Goal: Task Accomplishment & Management: Manage account settings

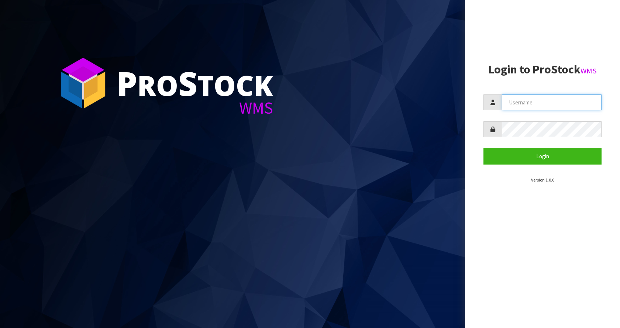
click at [521, 104] on input "text" at bounding box center [552, 102] width 100 height 16
type input "[EMAIL_ADDRESS][DOMAIN_NAME]"
click at [483, 148] on button "Login" at bounding box center [542, 156] width 118 height 16
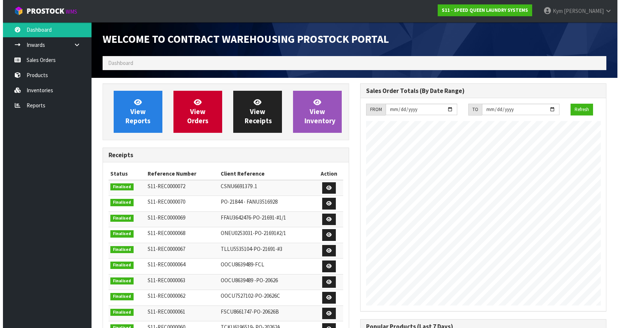
scroll to position [353, 257]
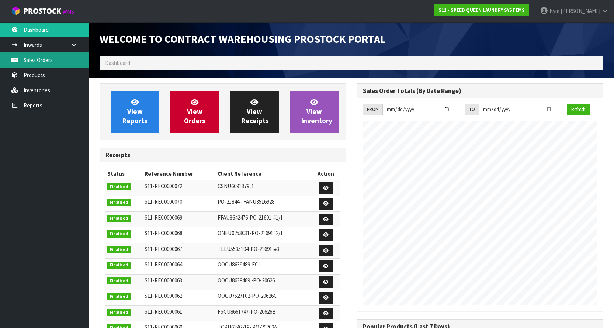
click at [55, 64] on link "Sales Orders" at bounding box center [44, 59] width 89 height 15
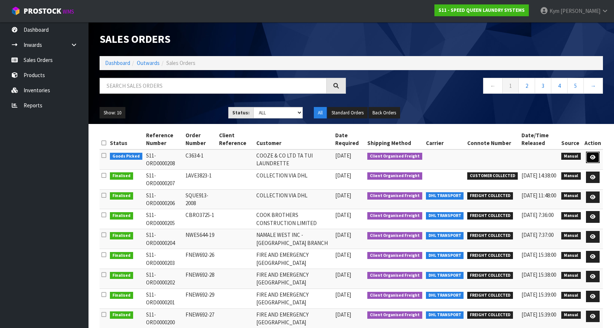
click at [590, 157] on link at bounding box center [593, 158] width 14 height 12
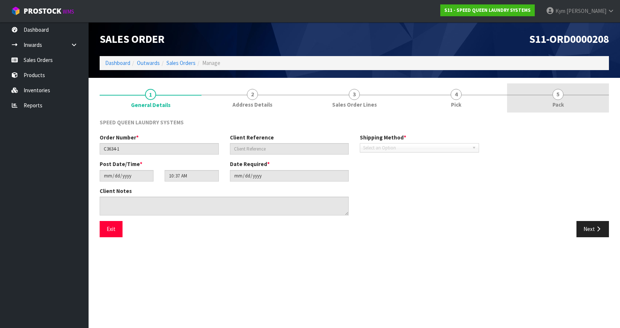
click at [533, 103] on link "5 Pack" at bounding box center [558, 97] width 102 height 29
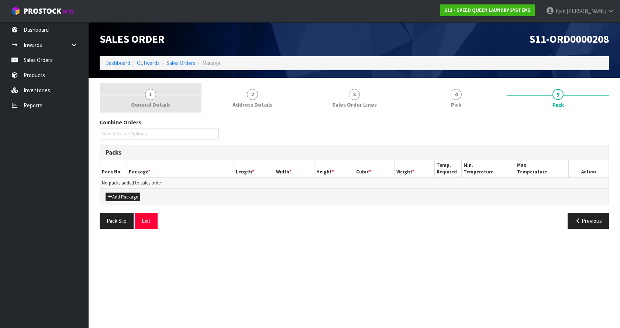
click at [141, 99] on link "1 General Details" at bounding box center [151, 97] width 102 height 29
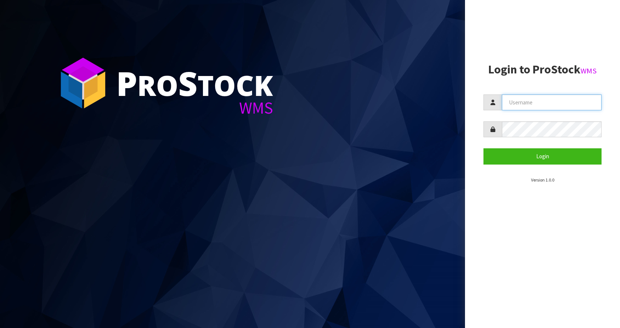
drag, startPoint x: 542, startPoint y: 98, endPoint x: 532, endPoint y: 105, distance: 12.6
click at [542, 98] on input "text" at bounding box center [552, 102] width 100 height 16
type input "[EMAIL_ADDRESS][DOMAIN_NAME]"
click at [483, 148] on button "Login" at bounding box center [542, 156] width 118 height 16
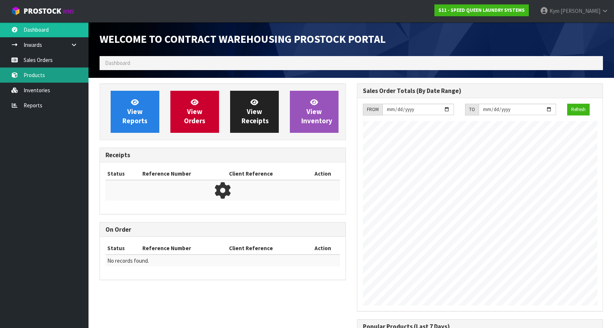
scroll to position [353, 257]
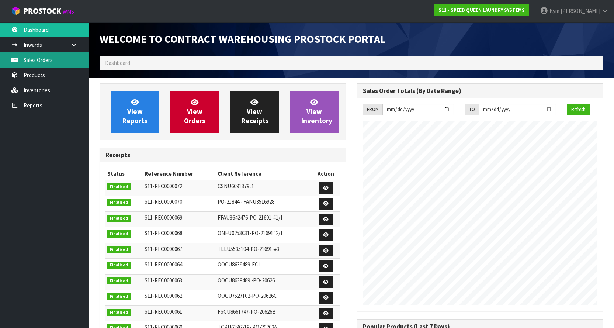
click at [50, 58] on link "Sales Orders" at bounding box center [44, 59] width 89 height 15
